Goal: Navigation & Orientation: Go to known website

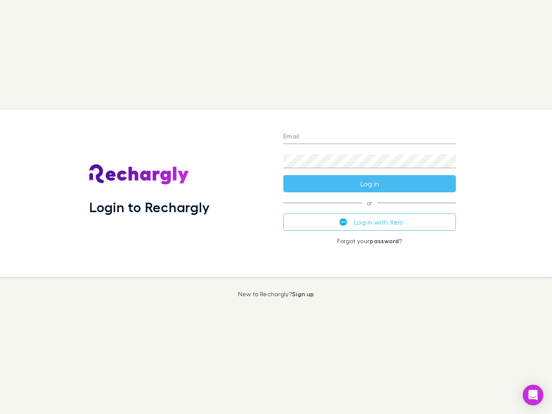
click at [276, 207] on div "Login to Rechargly" at bounding box center [179, 192] width 194 height 167
click at [369, 137] on input "Email" at bounding box center [369, 137] width 172 height 14
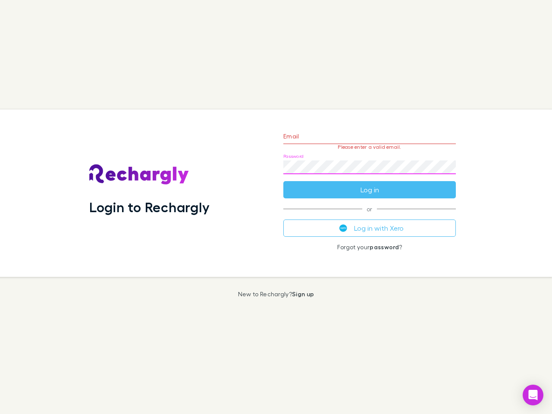
click at [369, 184] on form "Email Please enter a valid email. Password Log in" at bounding box center [369, 160] width 172 height 75
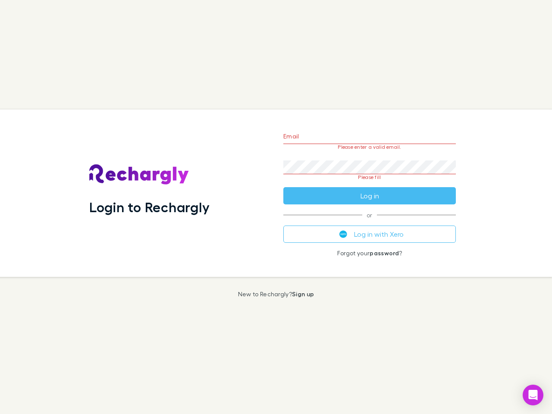
click at [369, 222] on div "Email Please enter a valid email. Password Please fill Log in or Log in with Xe…" at bounding box center [369, 192] width 186 height 167
click at [533, 395] on icon "Open Intercom Messenger" at bounding box center [532, 395] width 9 height 10
